Goal: Check status: Check status

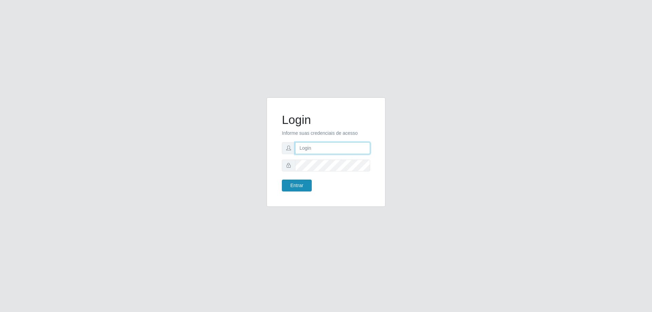
type input "mayara@frigomaster"
click at [297, 182] on button "Entrar" at bounding box center [297, 186] width 30 height 12
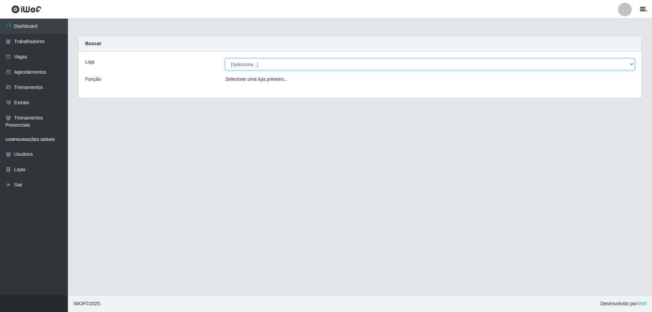
click at [301, 63] on select "[Selecione...] FrigoMaster" at bounding box center [430, 64] width 410 height 12
select select "392"
click at [225, 58] on select "[Selecione...] FrigoMaster" at bounding box center [430, 64] width 410 height 12
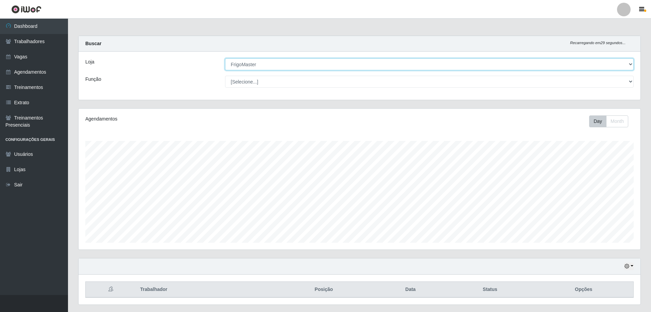
scroll to position [18, 0]
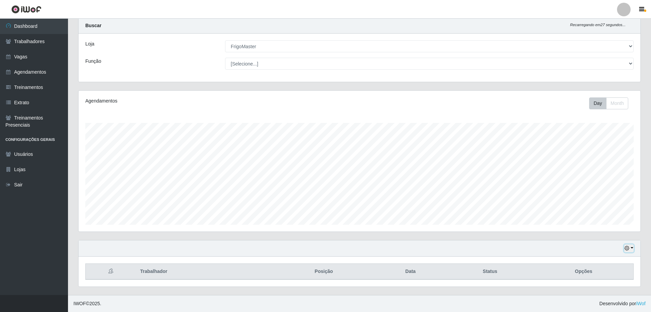
click at [628, 251] on icon "button" at bounding box center [626, 248] width 5 height 5
click at [601, 220] on button "1 Semana" at bounding box center [606, 223] width 54 height 14
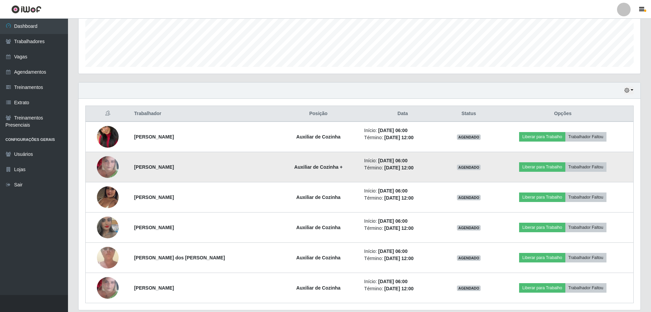
scroll to position [188, 0]
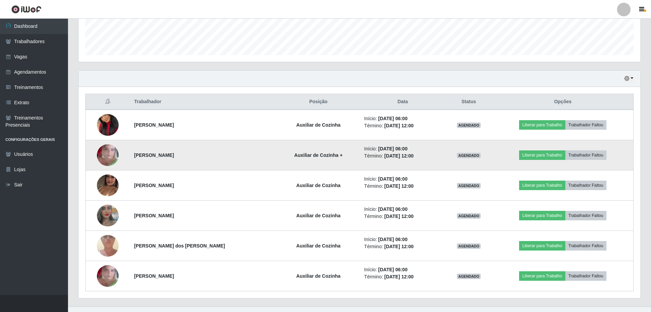
click at [110, 157] on img at bounding box center [108, 155] width 22 height 39
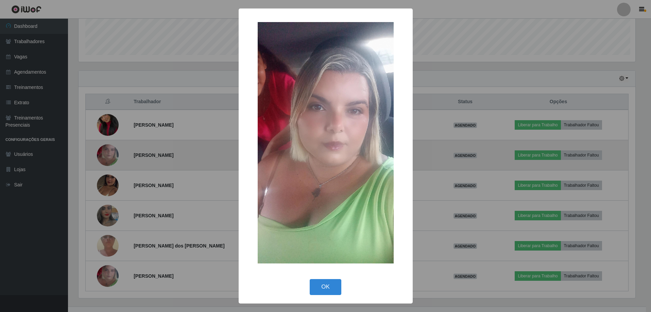
scroll to position [141, 558]
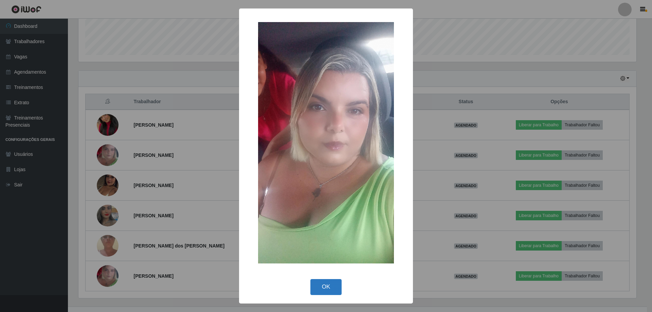
drag, startPoint x: 327, startPoint y: 282, endPoint x: 267, endPoint y: 254, distance: 65.7
click at [327, 282] on button "OK" at bounding box center [327, 287] width 32 height 16
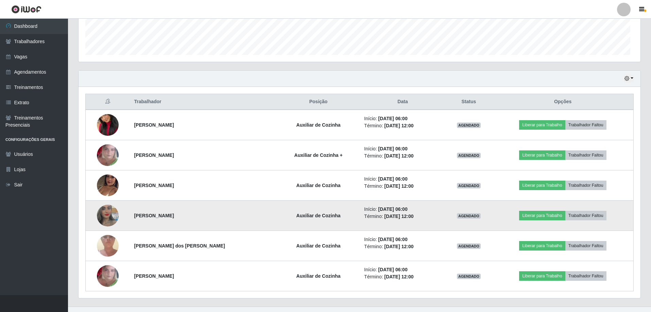
scroll to position [141, 562]
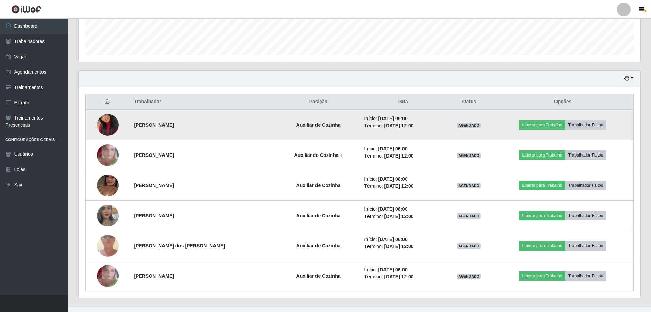
click at [113, 130] on img at bounding box center [108, 125] width 22 height 39
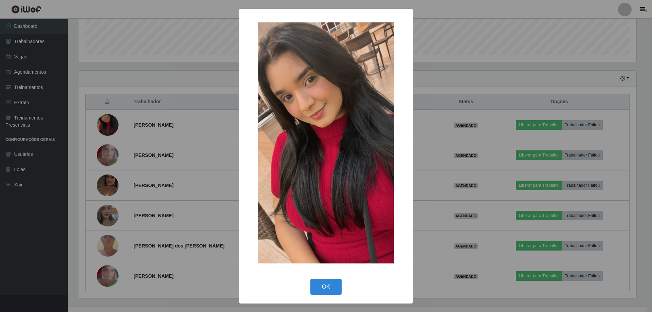
click at [110, 127] on div "× OK Cancel" at bounding box center [326, 156] width 652 height 312
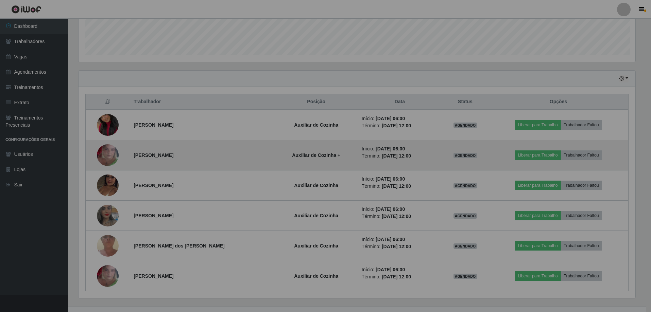
scroll to position [141, 562]
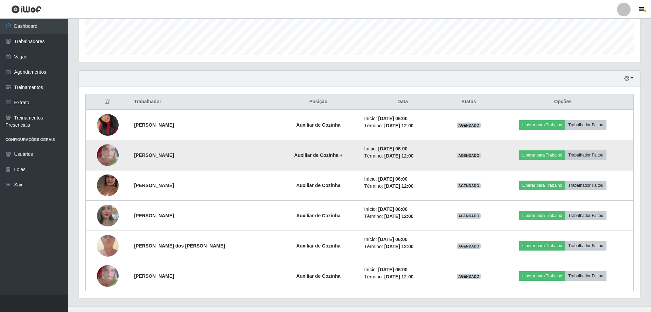
click at [108, 149] on img at bounding box center [108, 155] width 22 height 39
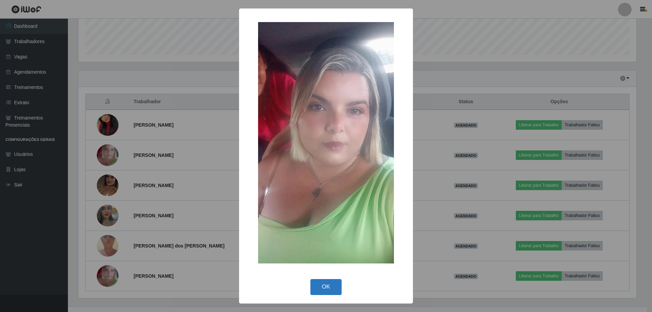
click at [334, 286] on button "OK" at bounding box center [327, 287] width 32 height 16
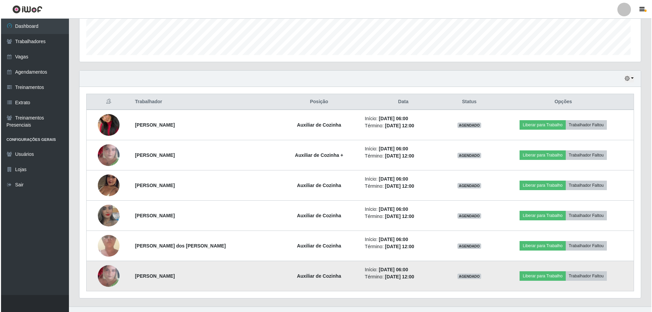
scroll to position [141, 562]
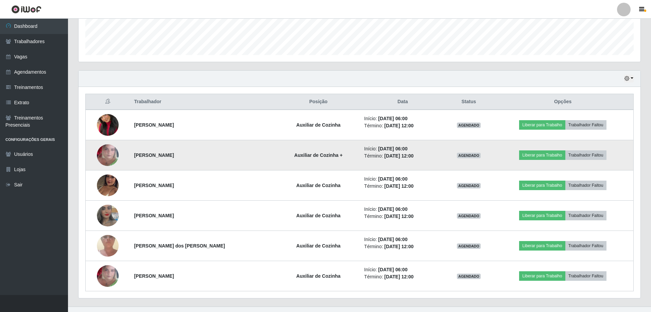
click at [110, 155] on img at bounding box center [108, 155] width 22 height 39
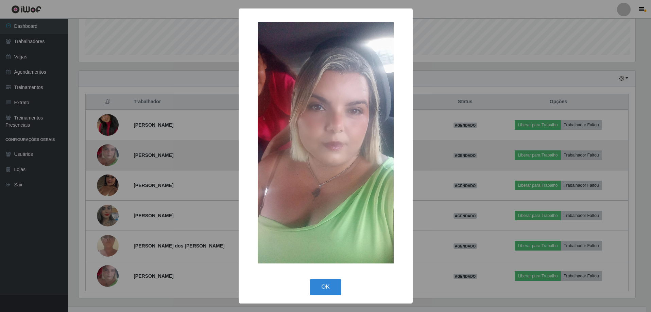
scroll to position [141, 558]
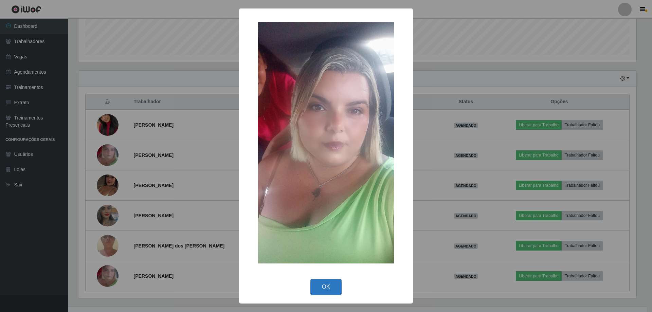
click at [329, 288] on button "OK" at bounding box center [327, 287] width 32 height 16
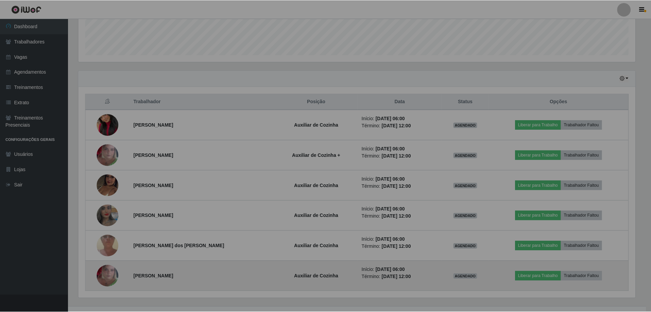
scroll to position [141, 562]
